Goal: Task Accomplishment & Management: Manage account settings

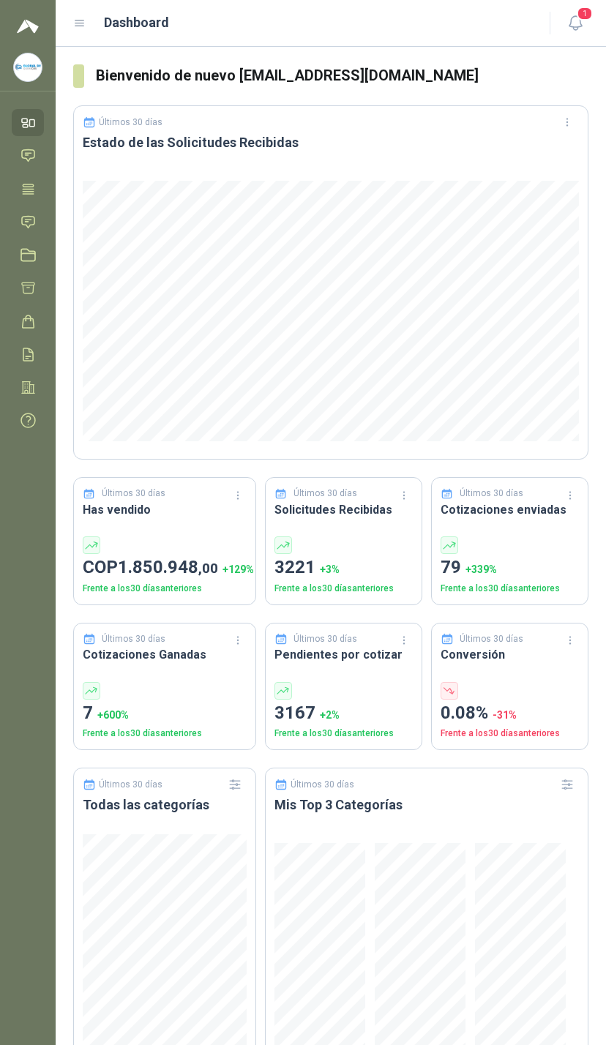
click at [586, 5] on header "Dashboard 1" at bounding box center [331, 23] width 550 height 47
click at [554, 15] on div "1" at bounding box center [560, 23] width 56 height 23
click at [568, 12] on button "1" at bounding box center [575, 23] width 26 height 26
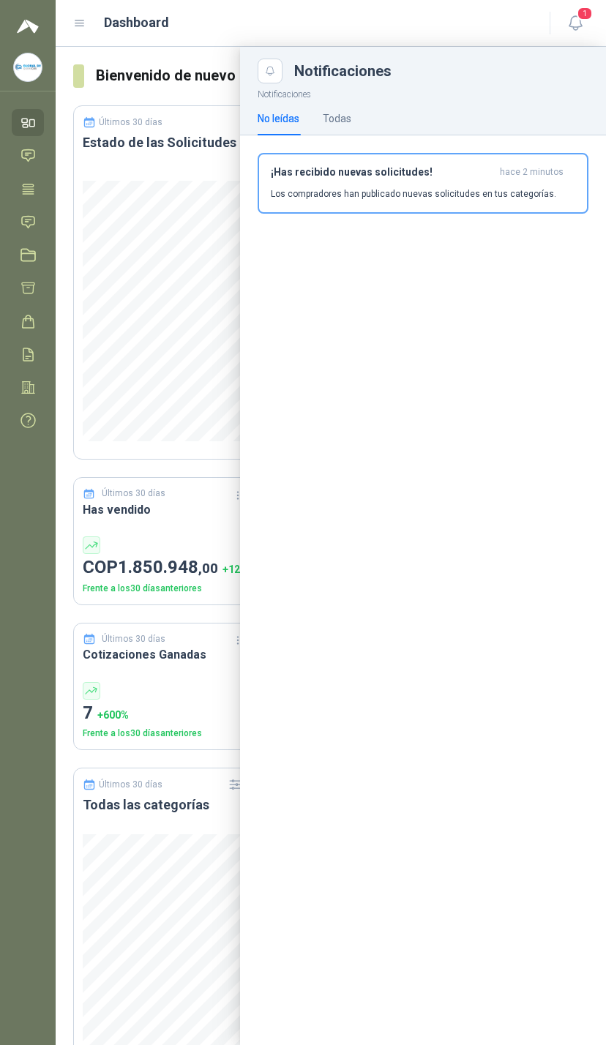
click at [364, 109] on div "No leídas Todas" at bounding box center [423, 119] width 331 height 34
click at [339, 117] on div "Todas" at bounding box center [337, 118] width 29 height 16
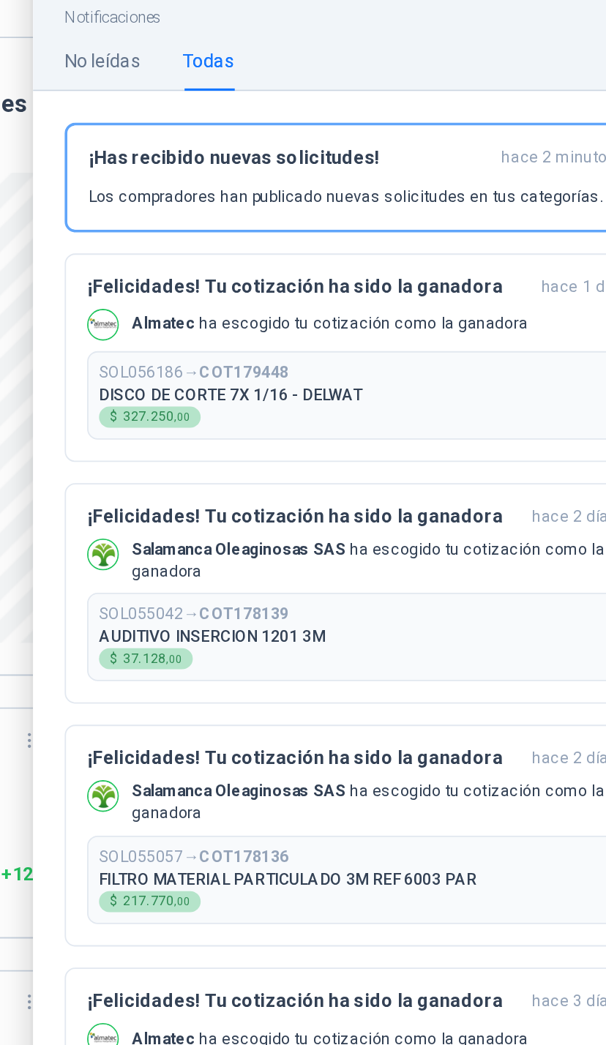
click at [279, 279] on button "SOL056186 → COT179448 DISCO [PERSON_NAME] 7X 1/16 - DELWAT $ 327.250 ,00" at bounding box center [423, 303] width 306 height 49
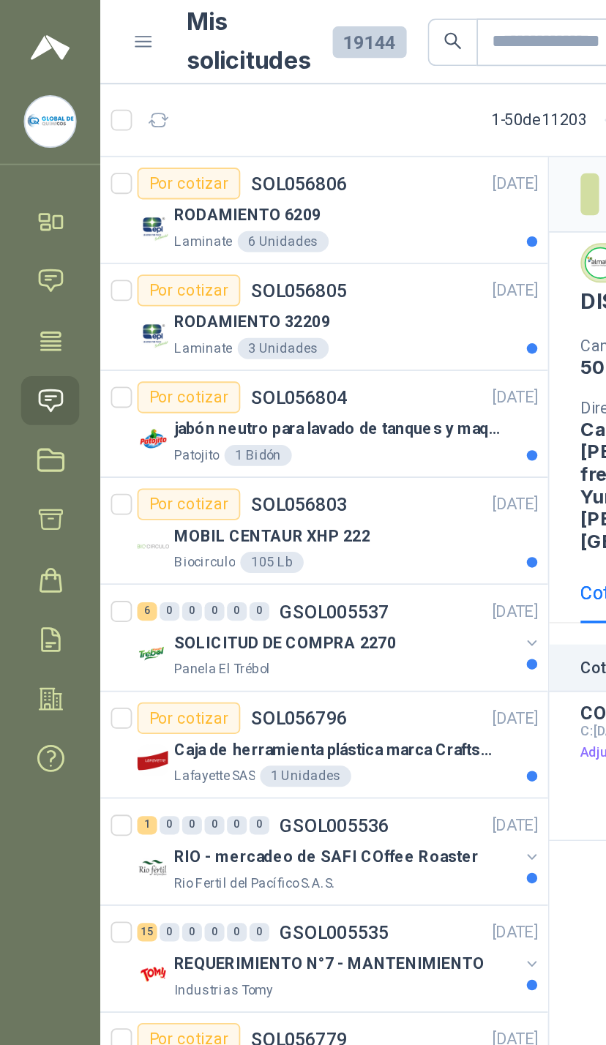
click at [28, 152] on icon at bounding box center [27, 155] width 15 height 15
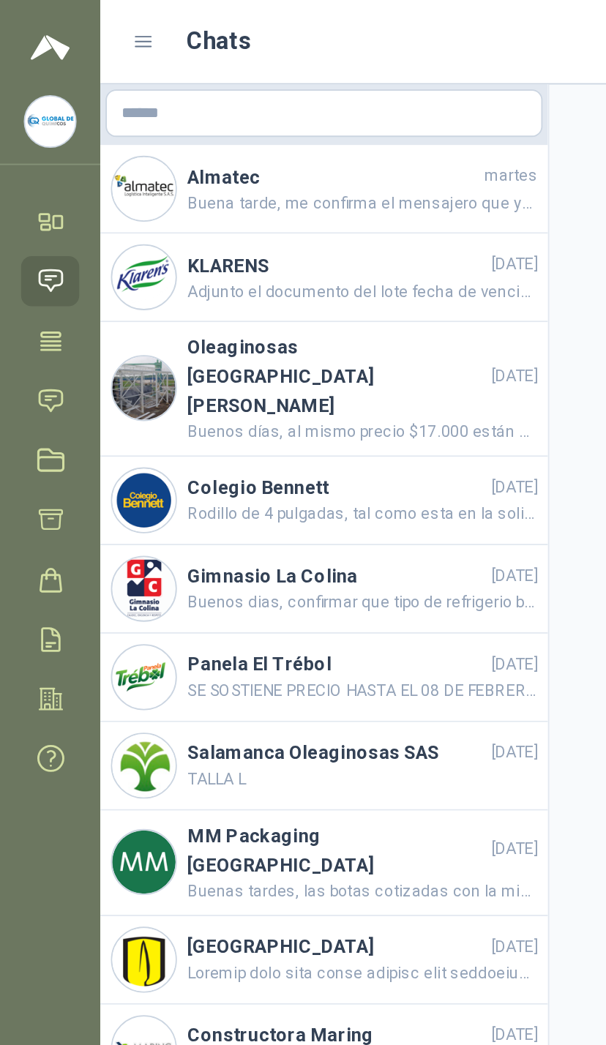
click at [33, 187] on icon at bounding box center [28, 189] width 11 height 10
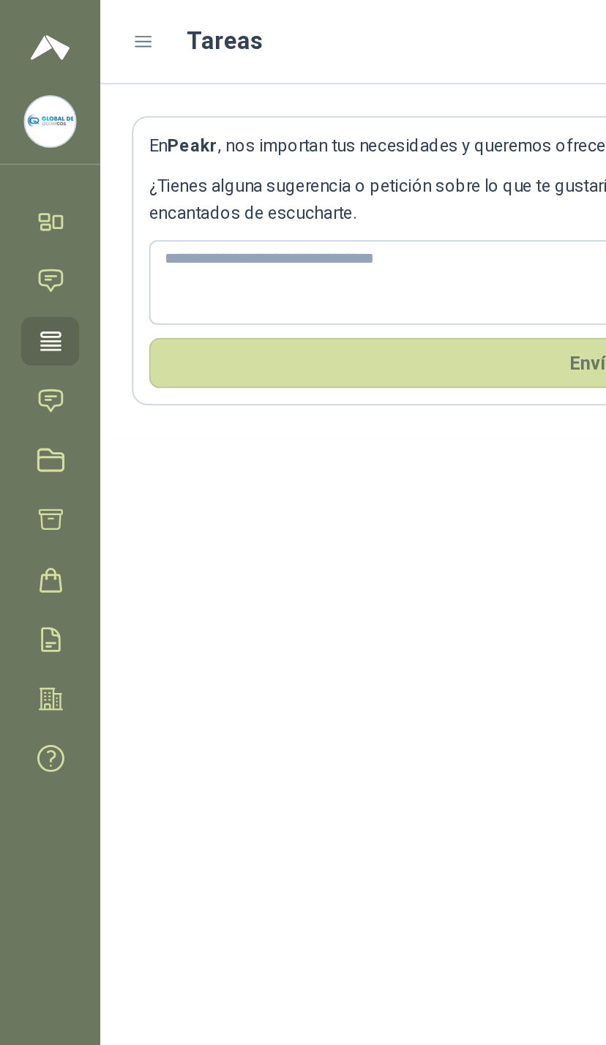
click at [43, 230] on link "Solicitudes" at bounding box center [28, 222] width 32 height 27
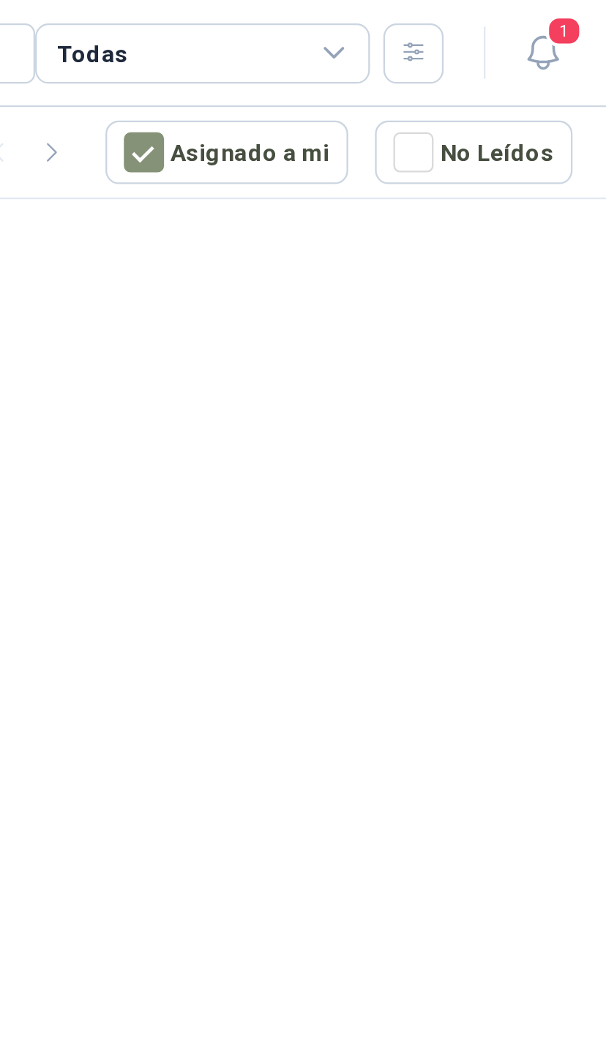
click at [478, 23] on icon at bounding box center [484, 23] width 13 height 13
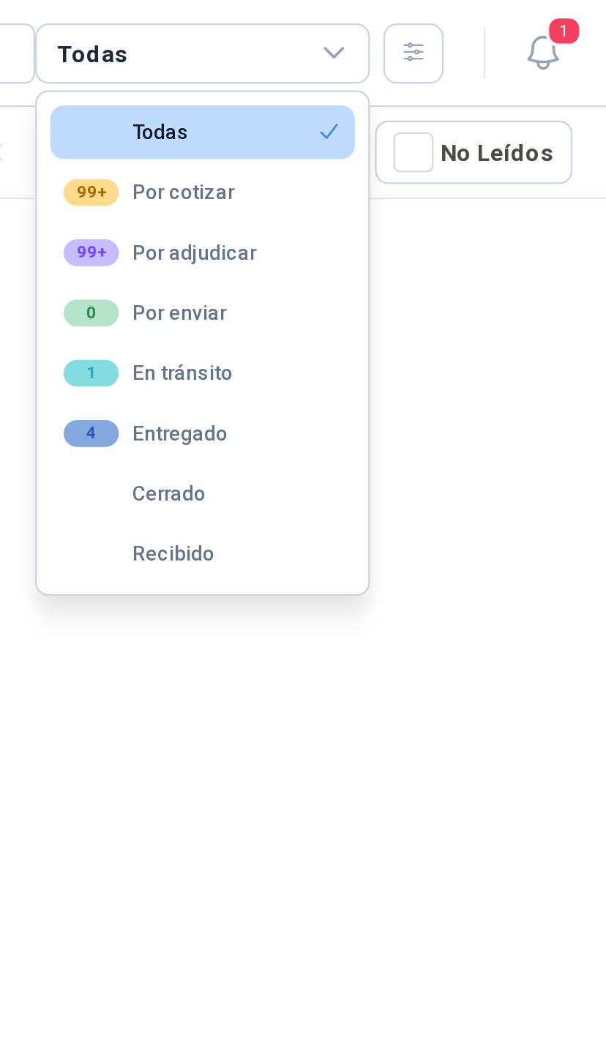
click at [360, 162] on button "1 En tránsito" at bounding box center [426, 162] width 133 height 23
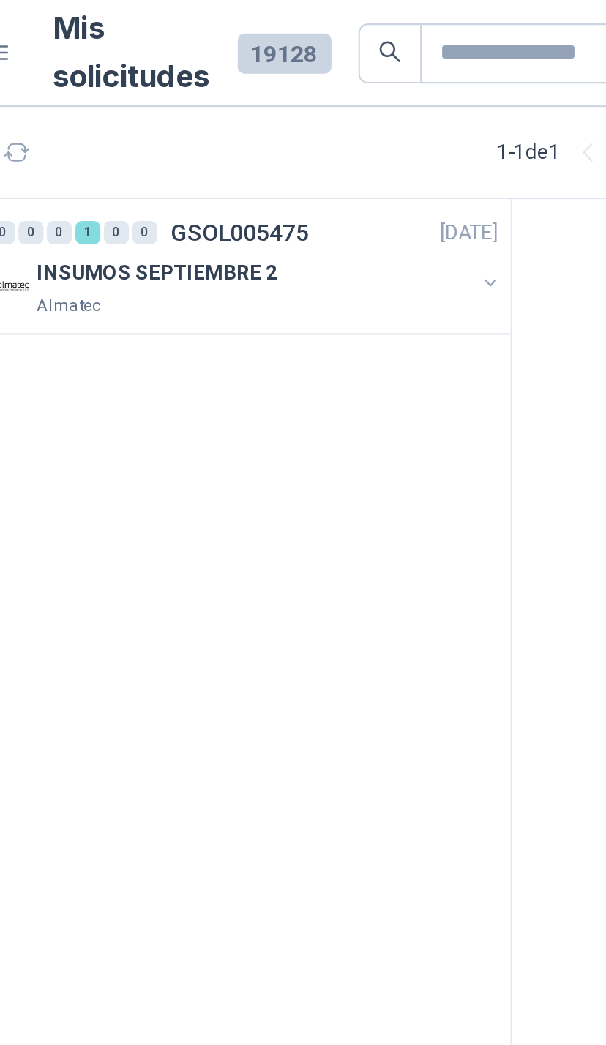
click at [203, 121] on div "INSUMOS SEPTIEMBRE 2" at bounding box center [191, 119] width 189 height 18
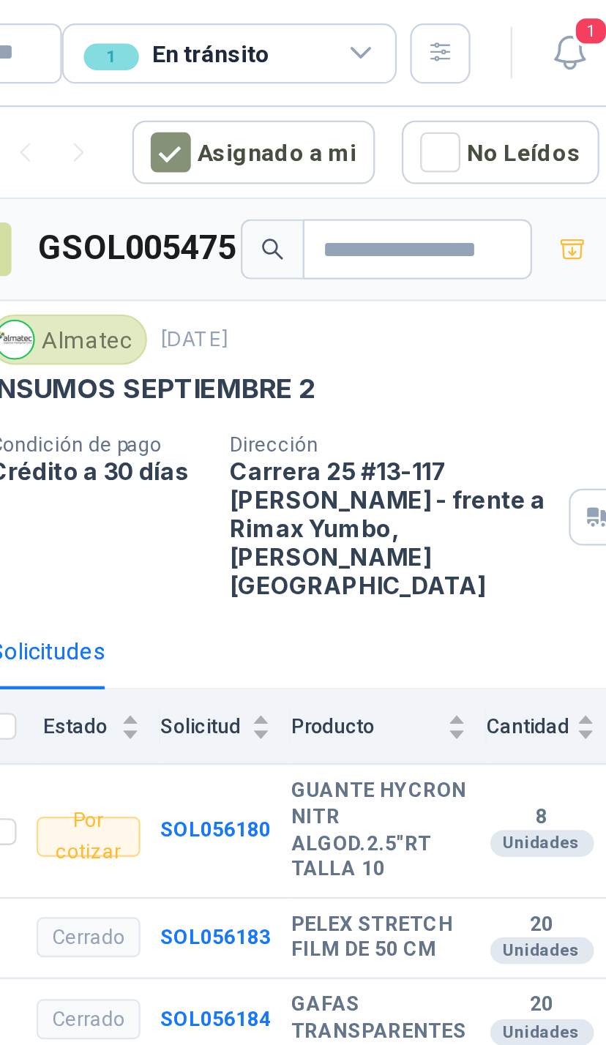
click at [566, 20] on icon "button" at bounding box center [575, 23] width 18 height 18
